Goal: Use online tool/utility: Utilize a website feature to perform a specific function

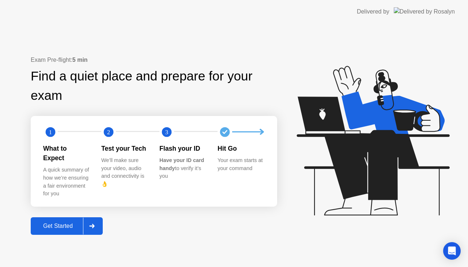
click at [82, 223] on div "Get Started" at bounding box center [58, 226] width 50 height 7
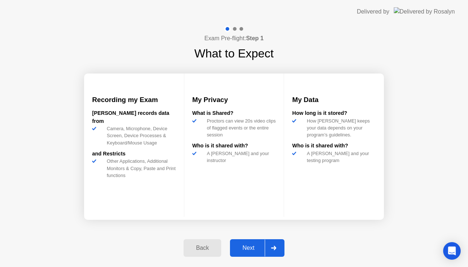
click at [257, 248] on div "Next" at bounding box center [248, 248] width 33 height 7
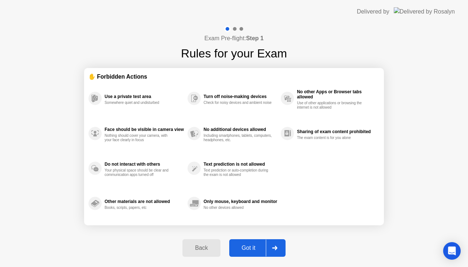
click at [257, 248] on div "Got it" at bounding box center [248, 248] width 34 height 7
select select "**********"
select select "*******"
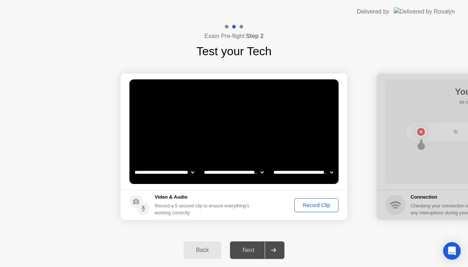
click at [262, 250] on div "Next" at bounding box center [248, 250] width 33 height 7
click at [309, 213] on footer "Video & Audio Record a 5 second clip to ensure everything’s working correctly R…" at bounding box center [234, 205] width 227 height 30
click at [313, 200] on button "Record Clip" at bounding box center [316, 205] width 44 height 14
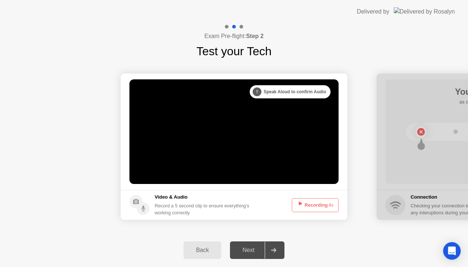
click at [319, 207] on button "Recording 4s" at bounding box center [315, 205] width 47 height 14
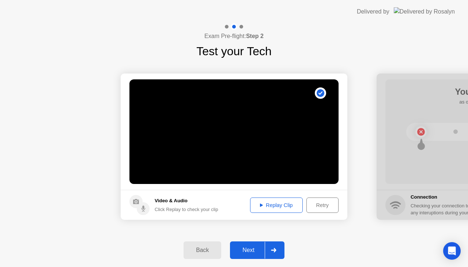
click at [270, 250] on div at bounding box center [274, 250] width 18 height 17
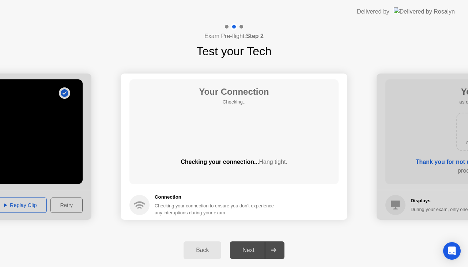
click at [270, 250] on div at bounding box center [274, 250] width 18 height 17
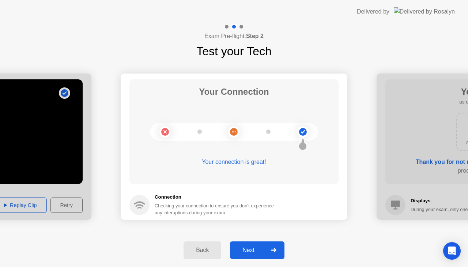
click at [270, 250] on div at bounding box center [274, 250] width 18 height 17
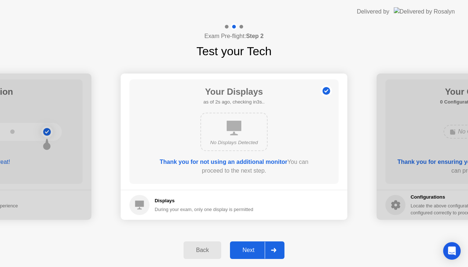
click at [270, 250] on div at bounding box center [274, 250] width 18 height 17
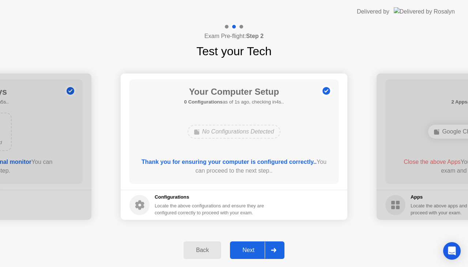
click at [270, 250] on div at bounding box center [274, 250] width 18 height 17
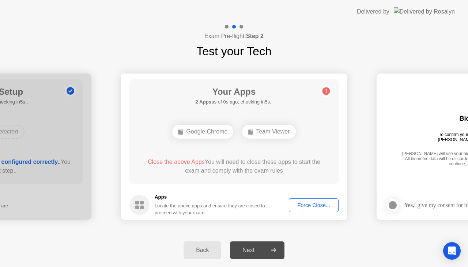
click at [306, 207] on div "Force Close..." at bounding box center [313, 205] width 45 height 6
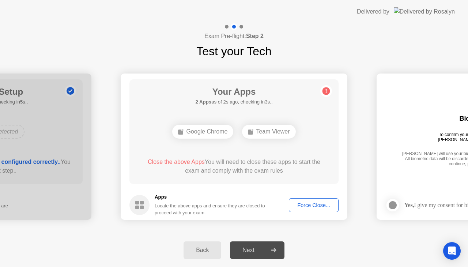
click at [305, 204] on div "Force Close..." at bounding box center [313, 205] width 45 height 6
click at [310, 207] on div "Force Close..." at bounding box center [313, 205] width 45 height 6
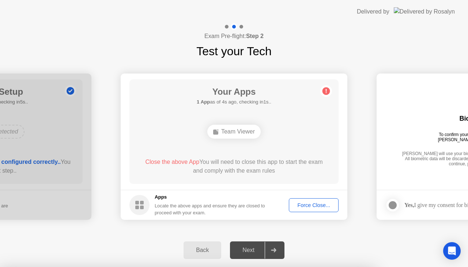
click at [303, 209] on button "Force Close..." at bounding box center [314, 205] width 50 height 14
